Goal: Check status: Check status

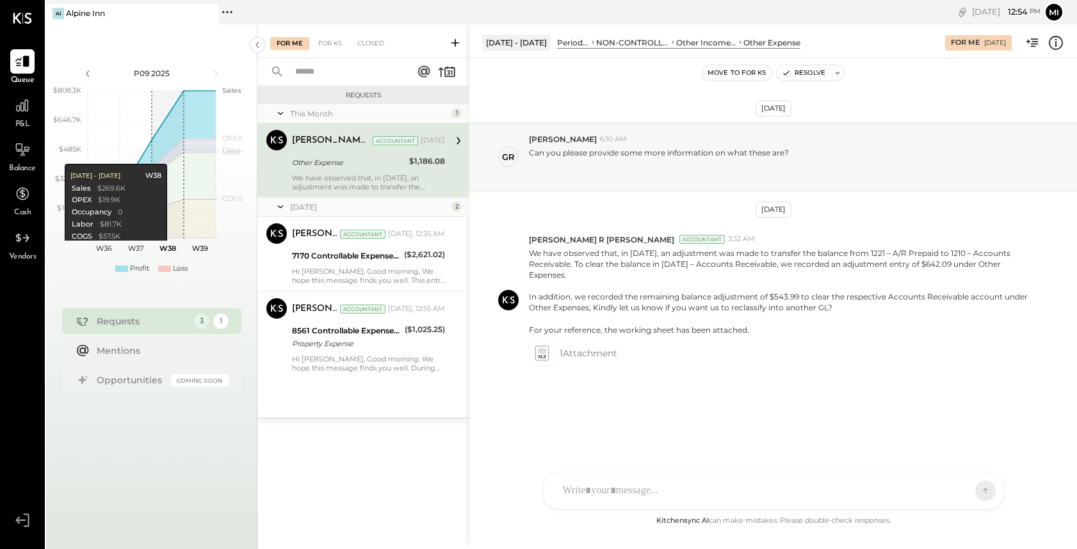
click at [281, 113] on icon at bounding box center [280, 113] width 13 height 32
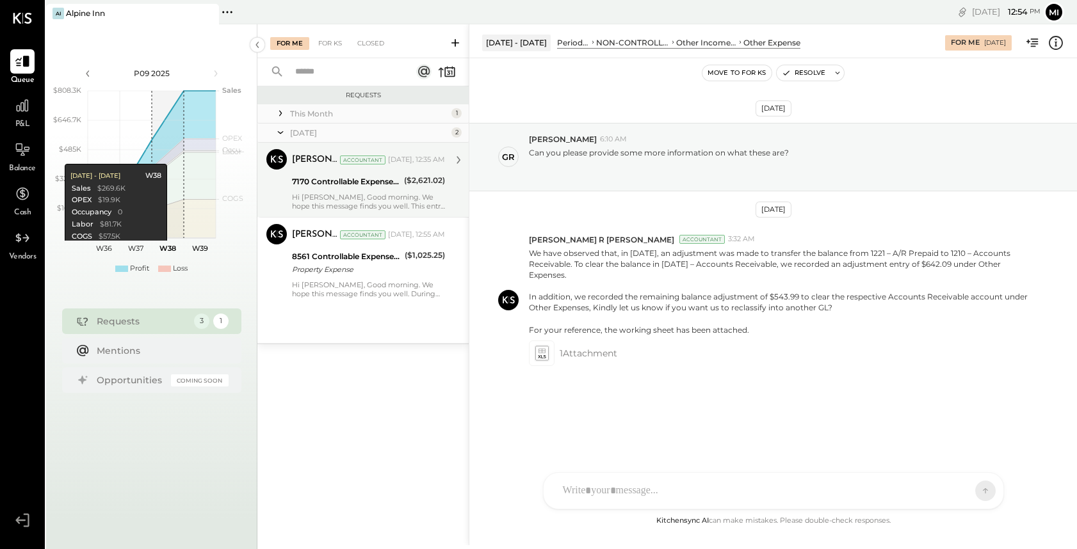
click at [306, 191] on div "[PERSON_NAME] Accountant [DATE], 12:35 AM 7170 Controllable Expenses:Direct Ope…" at bounding box center [368, 179] width 153 height 61
